Goal: Task Accomplishment & Management: Manage account settings

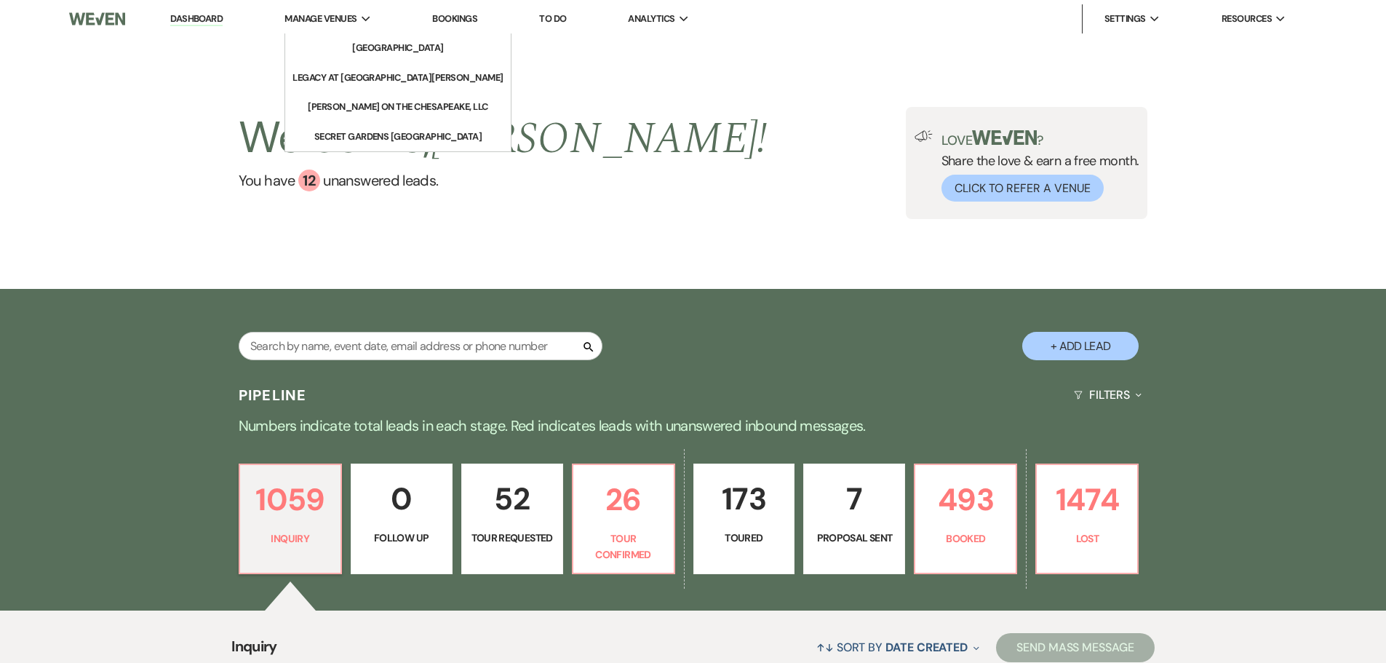
click at [311, 18] on span "Manage Venues" at bounding box center [320, 19] width 72 height 15
click at [342, 47] on li "[GEOGRAPHIC_DATA]" at bounding box center [398, 48] width 131 height 15
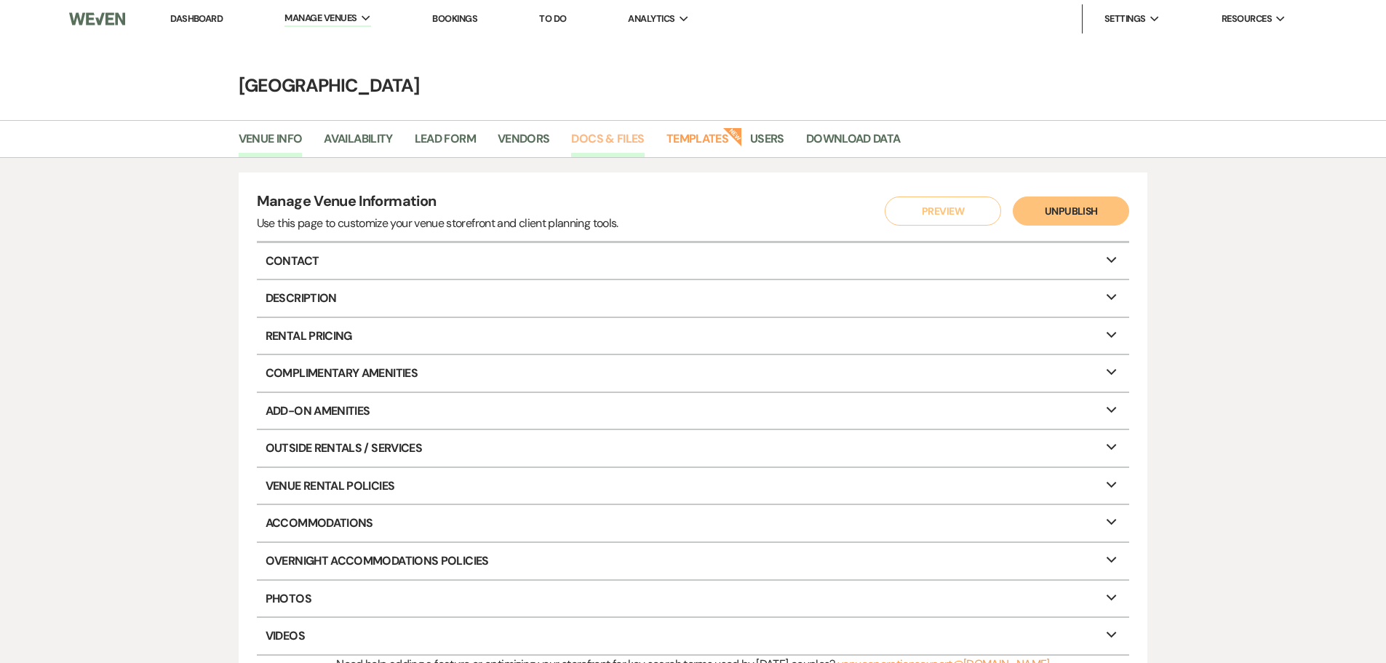
click at [625, 143] on link "Docs & Files" at bounding box center [607, 144] width 73 height 28
